Goal: Register for event/course

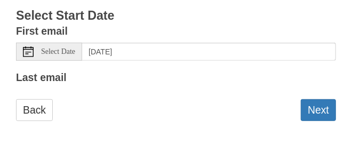
scroll to position [187, 0]
click at [55, 80] on label "Last email" at bounding box center [41, 78] width 51 height 18
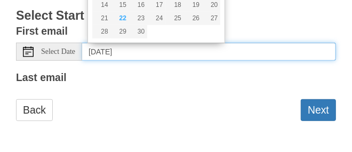
click at [221, 54] on input "[DATE]" at bounding box center [209, 52] width 254 height 18
type input "[DATE]"
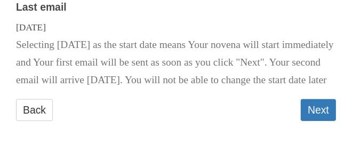
scroll to position [275, 0]
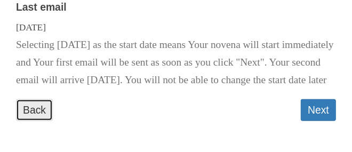
click at [36, 109] on link "Back" at bounding box center [34, 110] width 37 height 22
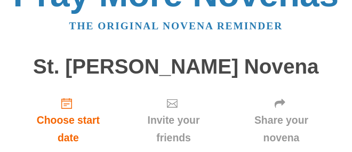
scroll to position [53, 0]
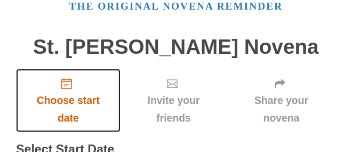
click at [68, 83] on icon "Choose start date" at bounding box center [66, 83] width 11 height 11
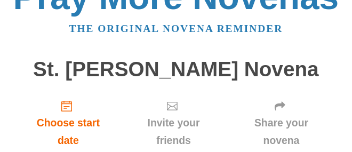
scroll to position [53, 0]
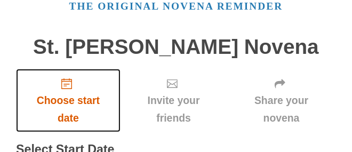
click at [67, 83] on icon "Choose start date" at bounding box center [66, 83] width 11 height 11
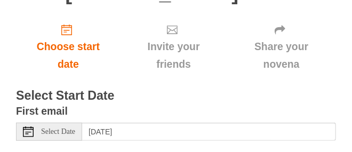
scroll to position [160, 0]
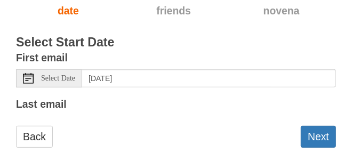
click at [69, 75] on span "Select Date" at bounding box center [58, 78] width 34 height 7
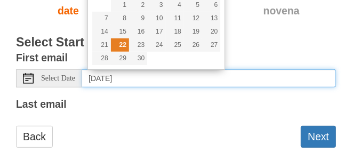
type input "[DATE]"
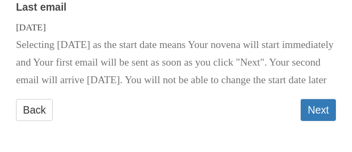
scroll to position [275, 0]
click at [318, 110] on button "Next" at bounding box center [318, 110] width 35 height 22
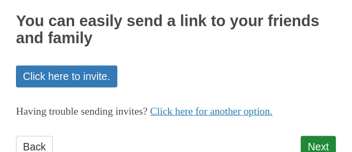
scroll to position [213, 0]
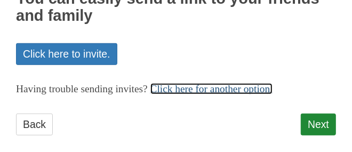
click at [260, 88] on link "Click here for another option." at bounding box center [211, 88] width 123 height 11
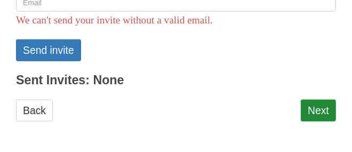
scroll to position [409, 0]
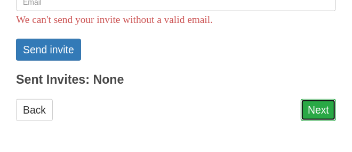
click at [318, 110] on link "Next" at bounding box center [318, 110] width 35 height 22
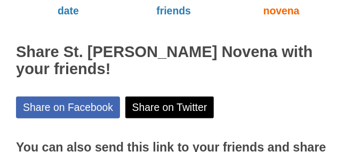
scroll to position [213, 0]
